Goal: Use online tool/utility: Utilize a website feature to perform a specific function

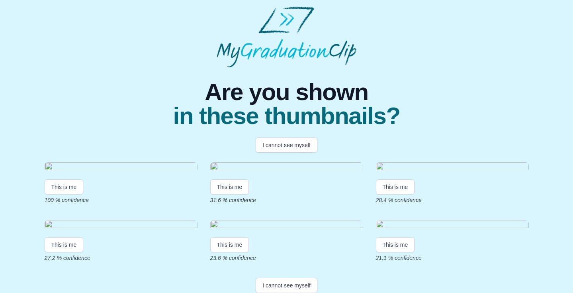
click at [228, 128] on span "in these thumbnails?" at bounding box center [286, 116] width 227 height 24
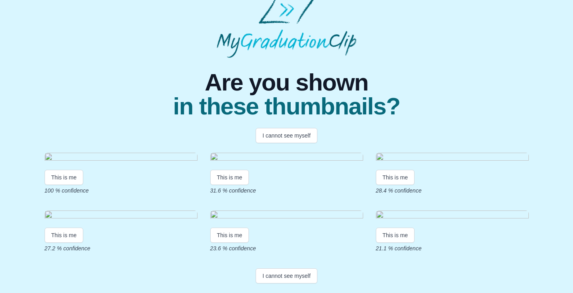
scroll to position [109, 0]
click at [72, 170] on button "This is me" at bounding box center [64, 177] width 39 height 15
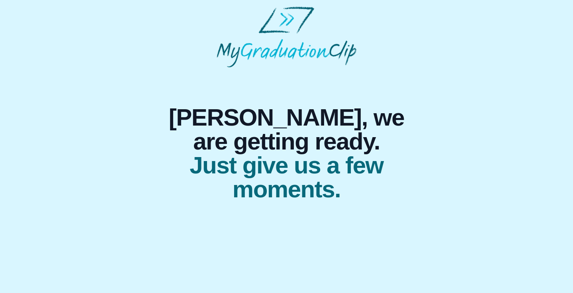
scroll to position [0, 0]
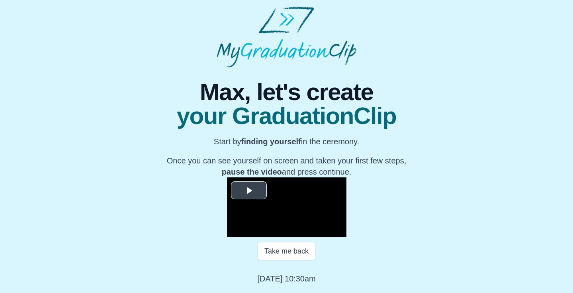
scroll to position [99, 0]
click at [249, 190] on span "Video Player" at bounding box center [249, 190] width 0 height 0
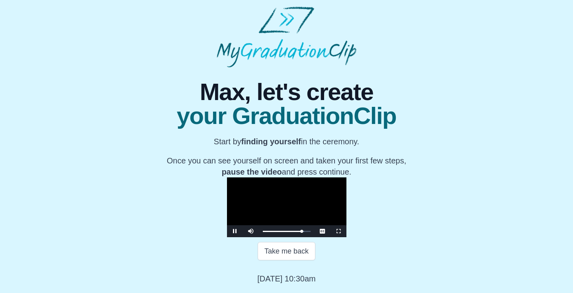
click at [235, 231] on span "Video Player" at bounding box center [235, 231] width 0 height 0
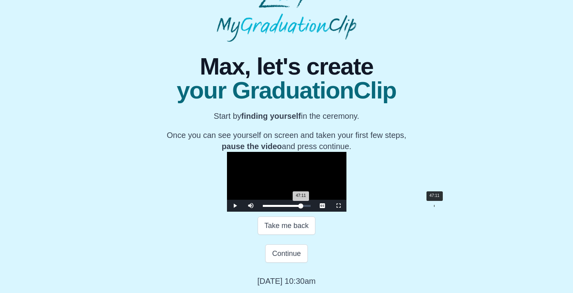
click at [301, 207] on div "47:11 Progress : 0%" at bounding box center [282, 206] width 38 height 2
click at [235, 206] on span "Video Player" at bounding box center [235, 206] width 0 height 0
click at [264, 207] on div "00:19" at bounding box center [264, 206] width 0 height 2
click at [263, 207] on div "Loaded : 0% 04:49 00:20 Progress : 0%" at bounding box center [287, 206] width 48 height 2
click at [301, 207] on div "10:37" at bounding box center [301, 206] width 0 height 2
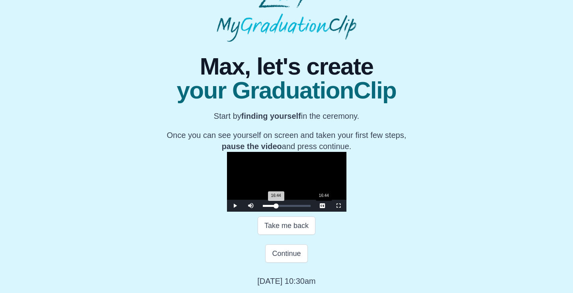
click at [263, 207] on div "Loaded : 0% 16:44 16:44 Progress : 0%" at bounding box center [287, 206] width 48 height 2
click at [336, 207] on div "20:02" at bounding box center [336, 206] width 0 height 2
click at [276, 207] on div "Loaded : 0% 26:29 20:02 Progress : 0%" at bounding box center [287, 206] width 48 height 2
click at [290, 212] on div "Loaded : 0% 30:12 26:29 Progress : 0%" at bounding box center [287, 206] width 56 height 12
click at [315, 212] on div "Loaded : 0% 37:46 30:19 Progress : 0%" at bounding box center [287, 206] width 56 height 12
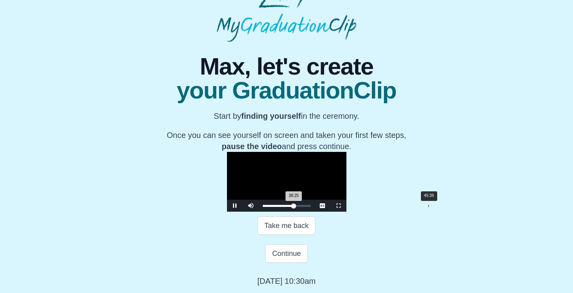
click at [315, 212] on div "Loaded : 0% 45:39 38:25 Progress : 0%" at bounding box center [287, 206] width 56 height 12
click at [315, 212] on div "Loaded : 0% 47:43 47:43 Progress : 0%" at bounding box center [287, 206] width 56 height 12
click at [302, 207] on div "47:37 Progress : 0%" at bounding box center [282, 206] width 39 height 2
click at [302, 207] on div "48:16 Progress : 0%" at bounding box center [282, 206] width 39 height 2
click at [302, 207] on div "48:10 Progress : 0%" at bounding box center [282, 206] width 39 height 2
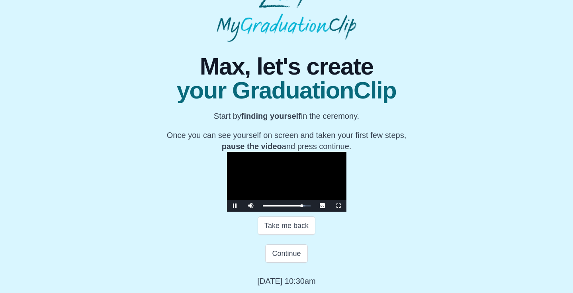
click at [235, 206] on span "Video Player" at bounding box center [235, 206] width 0 height 0
click at [315, 212] on div "Loaded : 0% 52:52 55:03 Progress : 0%" at bounding box center [287, 206] width 56 height 12
click at [315, 212] on div "Loaded : 0% 51:00 51:00 Progress : 0%" at bounding box center [287, 206] width 56 height 12
click at [287, 235] on button "Take me back" at bounding box center [287, 225] width 58 height 18
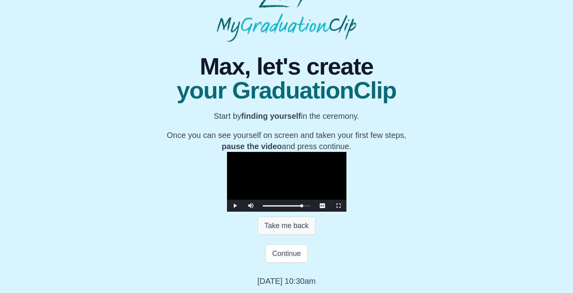
click at [287, 235] on button "Take me back" at bounding box center [287, 225] width 58 height 18
click at [291, 224] on button "Take me back" at bounding box center [287, 225] width 58 height 18
click at [235, 206] on span "Video Player" at bounding box center [235, 206] width 0 height 0
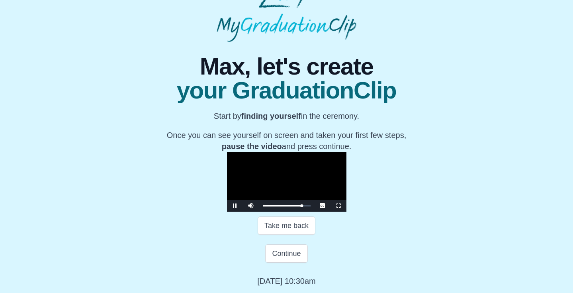
click at [235, 206] on span "Video Player" at bounding box center [235, 206] width 0 height 0
click at [286, 256] on button "Continue" at bounding box center [286, 253] width 42 height 18
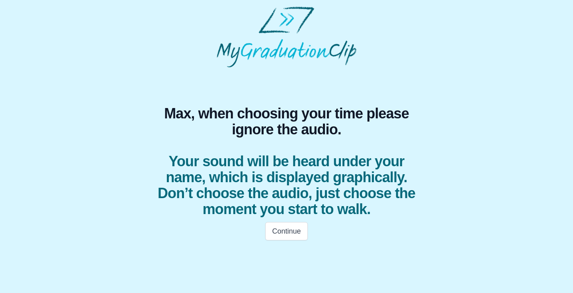
scroll to position [0, 0]
click at [289, 230] on button "Continue" at bounding box center [286, 231] width 42 height 18
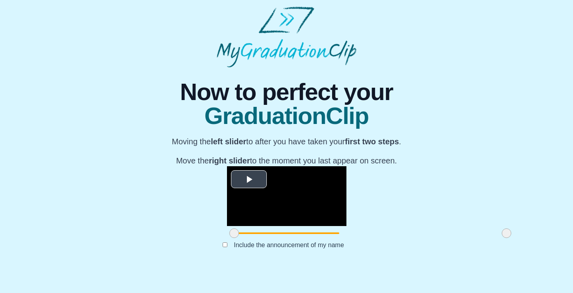
scroll to position [80, 0]
click at [249, 179] on span "Video Player" at bounding box center [249, 179] width 0 height 0
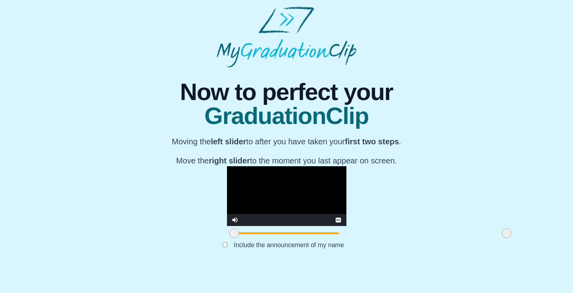
click at [227, 211] on video "Video Player" at bounding box center [287, 196] width 120 height 60
drag, startPoint x: 150, startPoint y: 254, endPoint x: 198, endPoint y: 259, distance: 48.5
click at [278, 238] on span at bounding box center [283, 233] width 10 height 10
drag, startPoint x: 199, startPoint y: 255, endPoint x: 214, endPoint y: 255, distance: 14.7
click at [289, 238] on span at bounding box center [294, 233] width 10 height 10
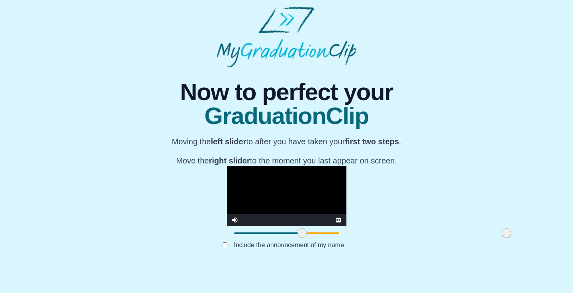
drag, startPoint x: 214, startPoint y: 255, endPoint x: 219, endPoint y: 255, distance: 4.8
click at [298, 238] on span at bounding box center [303, 233] width 10 height 10
drag, startPoint x: 422, startPoint y: 253, endPoint x: 445, endPoint y: 251, distance: 24.0
click at [445, 251] on div "**********" at bounding box center [286, 166] width 561 height 198
click at [293, 265] on button "Submit" at bounding box center [286, 257] width 31 height 15
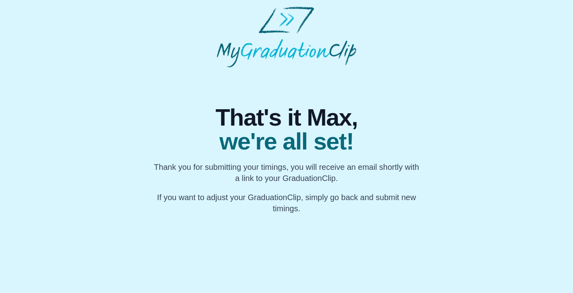
scroll to position [0, 0]
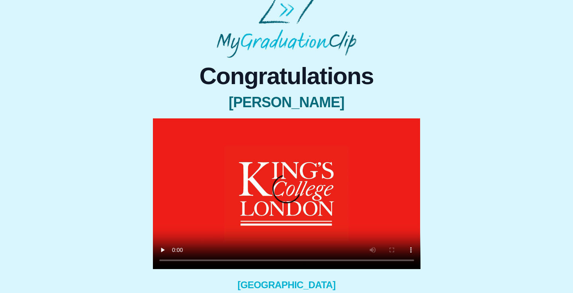
scroll to position [40, 0]
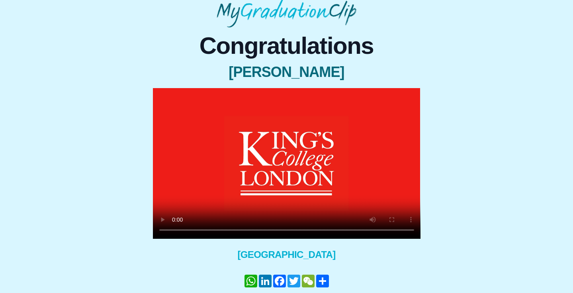
click at [176, 230] on video at bounding box center [287, 163] width 268 height 151
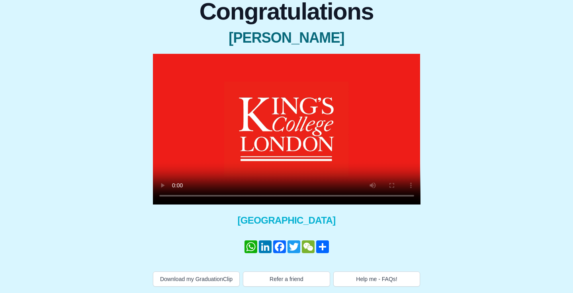
scroll to position [82, 0]
click at [174, 187] on video at bounding box center [287, 129] width 268 height 151
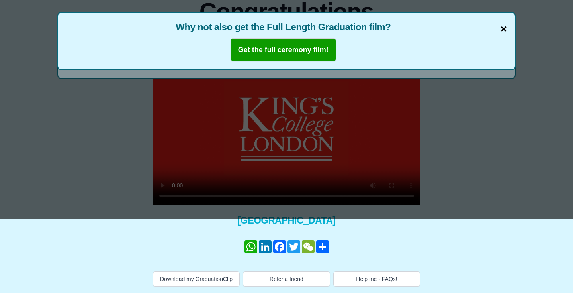
click at [504, 21] on span "×" at bounding box center [504, 29] width 6 height 17
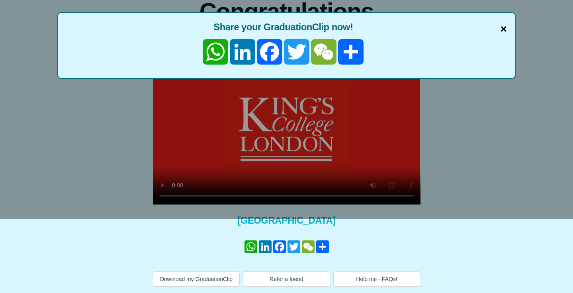
click at [504, 21] on span "×" at bounding box center [504, 29] width 6 height 17
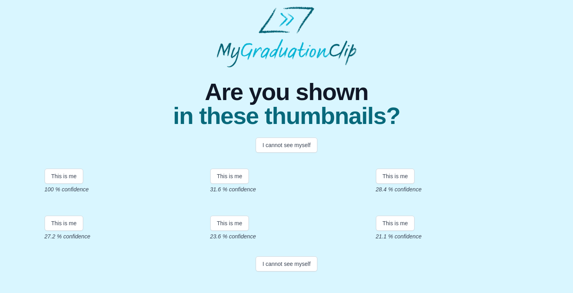
scroll to position [39, 0]
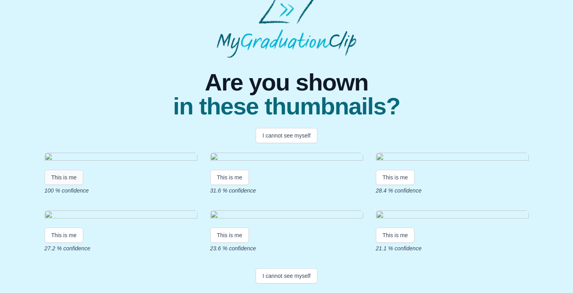
click at [65, 185] on button "This is me" at bounding box center [64, 177] width 39 height 15
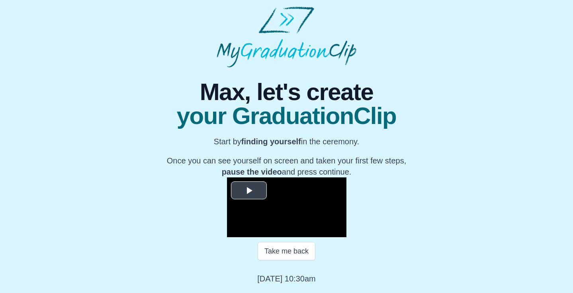
scroll to position [99, 0]
click at [249, 190] on span "Video Player" at bounding box center [249, 190] width 0 height 0
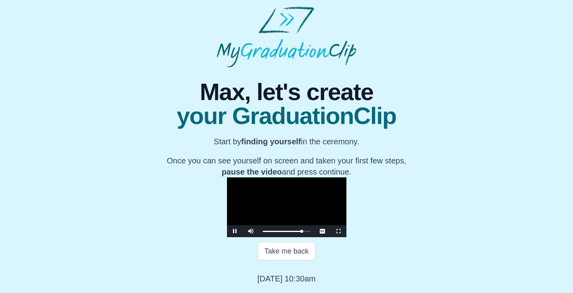
click at [235, 231] on span "Video Player" at bounding box center [235, 231] width 0 height 0
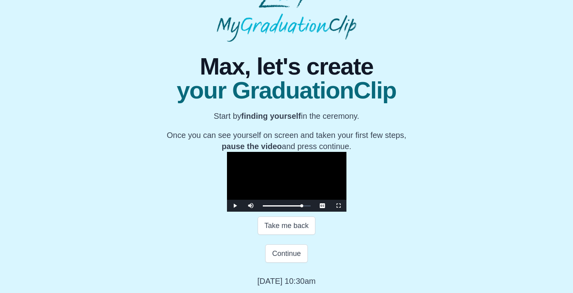
scroll to position [127, 0]
click at [287, 255] on button "Continue" at bounding box center [286, 253] width 42 height 18
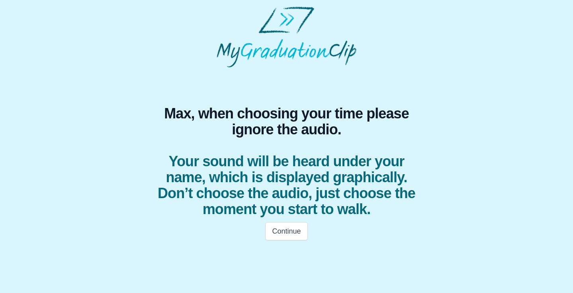
scroll to position [0, 0]
click at [289, 232] on button "Continue" at bounding box center [286, 231] width 42 height 18
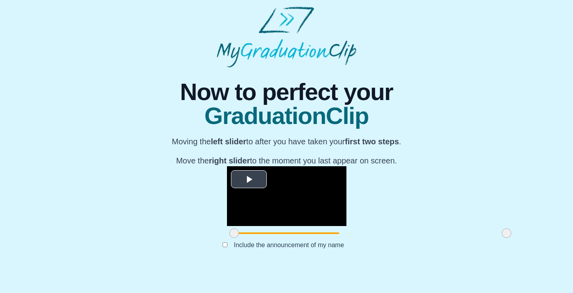
scroll to position [80, 0]
click at [249, 179] on span "Video Player" at bounding box center [249, 179] width 0 height 0
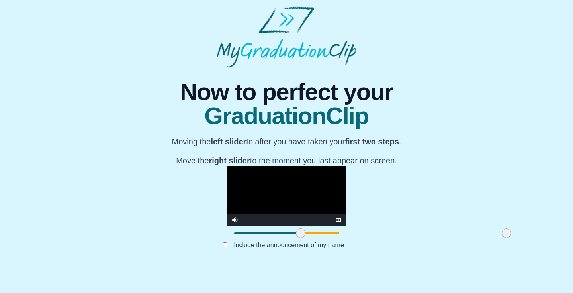
drag, startPoint x: 151, startPoint y: 254, endPoint x: 218, endPoint y: 258, distance: 66.7
click at [296, 238] on span at bounding box center [301, 233] width 10 height 10
click at [303, 265] on div "Submit" at bounding box center [286, 257] width 287 height 15
drag, startPoint x: 424, startPoint y: 255, endPoint x: 431, endPoint y: 257, distance: 7.1
click at [431, 257] on div "**********" at bounding box center [286, 166] width 561 height 198
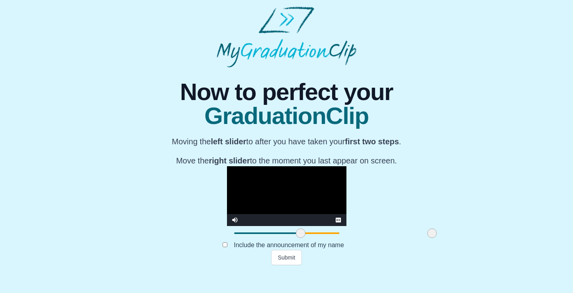
drag, startPoint x: 424, startPoint y: 257, endPoint x: 349, endPoint y: 256, distance: 75.3
click at [428, 238] on span at bounding box center [433, 233] width 10 height 10
drag, startPoint x: 347, startPoint y: 255, endPoint x: 361, endPoint y: 257, distance: 13.7
click at [440, 238] on span at bounding box center [445, 233] width 10 height 10
click at [289, 265] on button "Submit" at bounding box center [286, 257] width 31 height 15
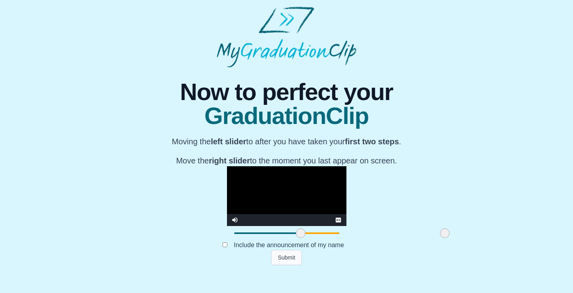
scroll to position [0, 0]
